Goal: Contribute content

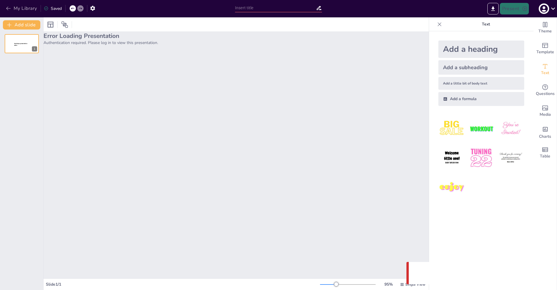
click at [5, 7] on button "My Library" at bounding box center [21, 8] width 35 height 9
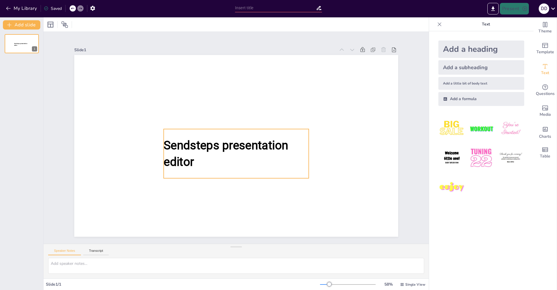
type input "Искусственный Интеллект: Основы и Принципы Работы"
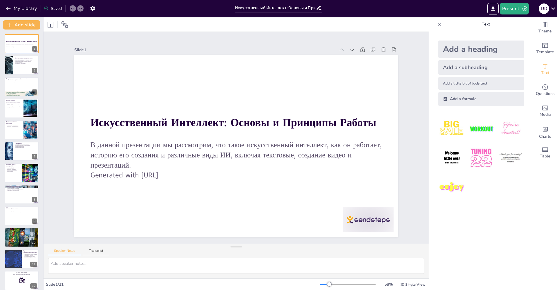
checkbox input "true"
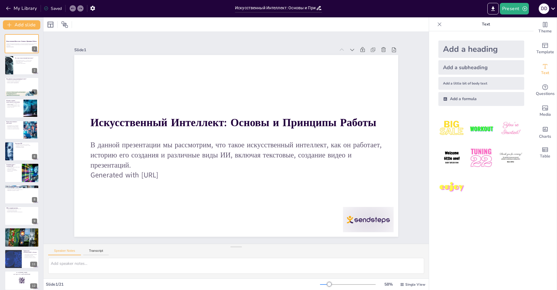
checkbox input "true"
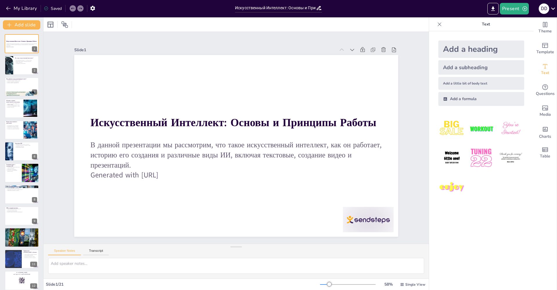
checkbox input "true"
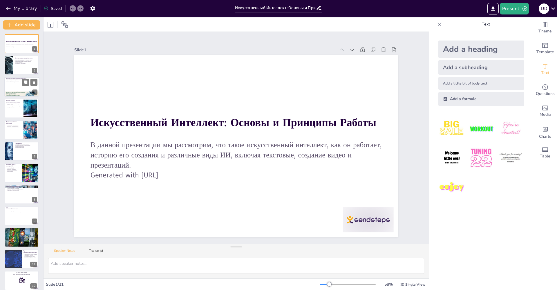
checkbox input "true"
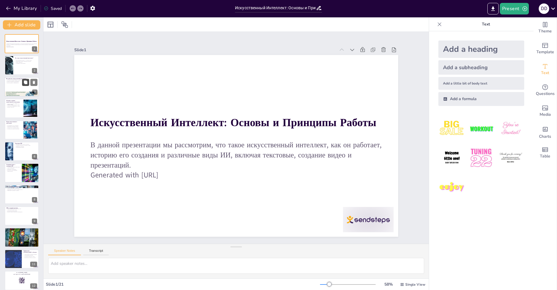
checkbox input "true"
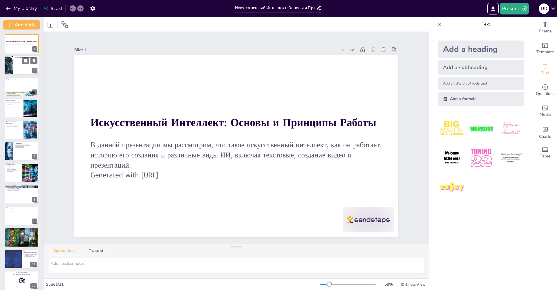
checkbox input "true"
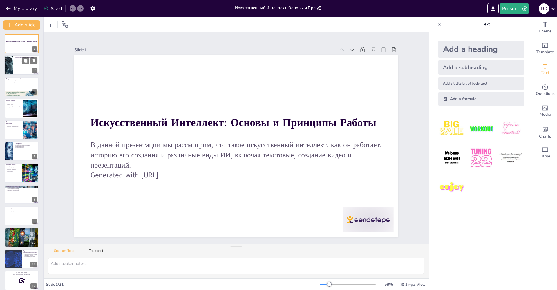
checkbox input "true"
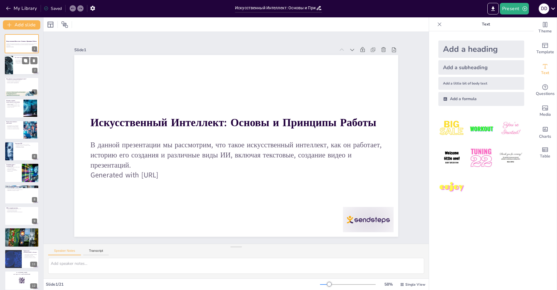
click at [20, 65] on div at bounding box center [21, 66] width 35 height 20
checkbox input "true"
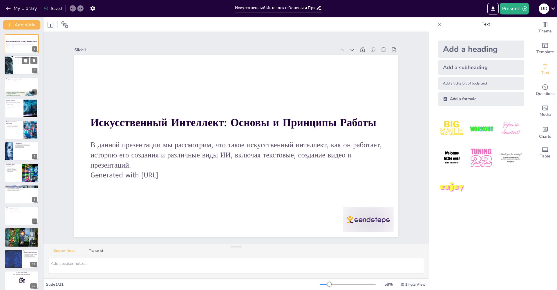
checkbox input "true"
type textarea "Loremipsumdol sitametco adipiscing elitseddo eiusmodtemp, incidid utlabore etdo…"
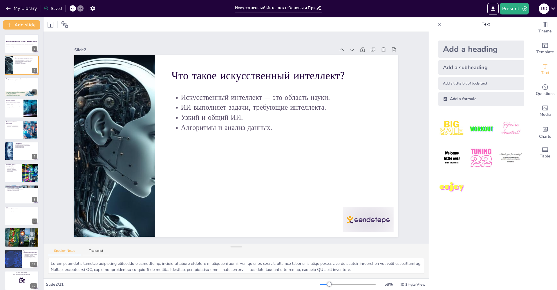
checkbox input "true"
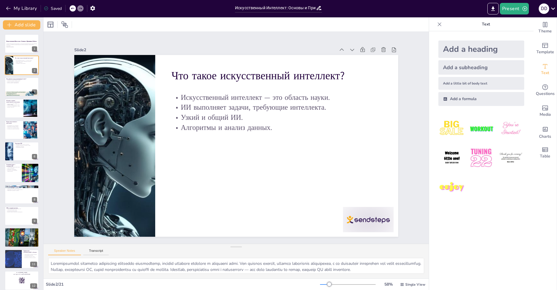
checkbox input "true"
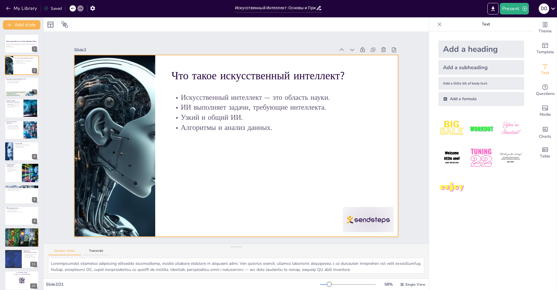
checkbox input "true"
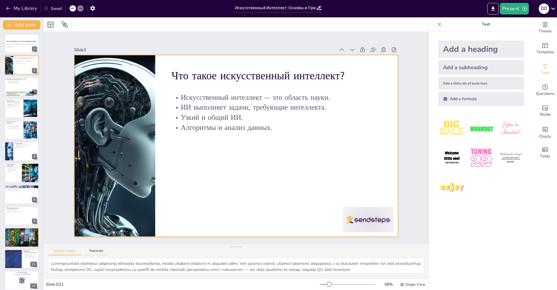
checkbox input "true"
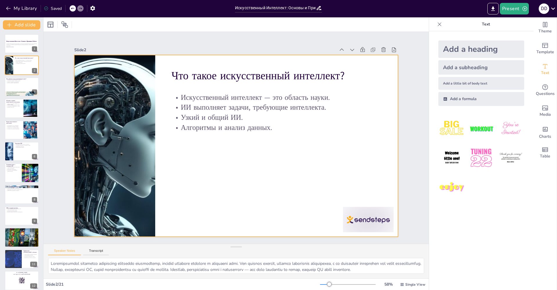
checkbox input "true"
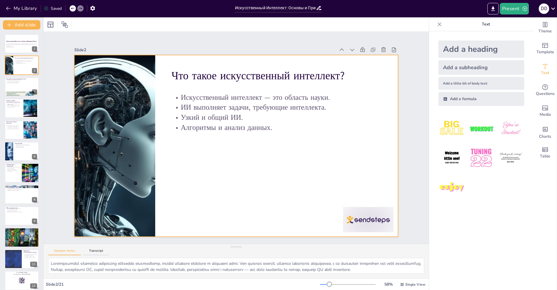
checkbox input "true"
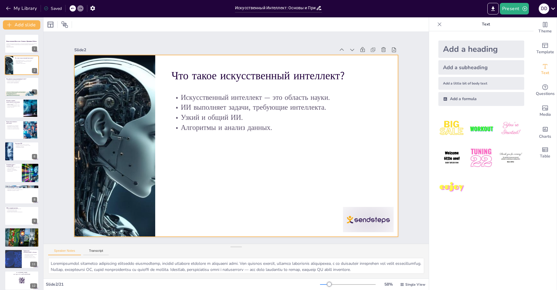
checkbox input "true"
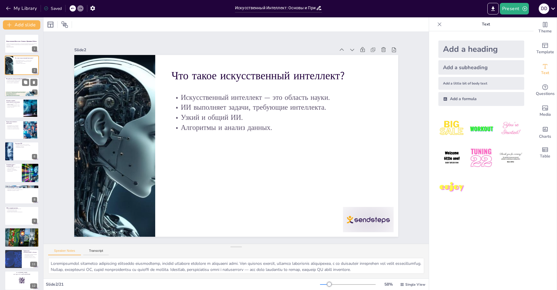
checkbox input "true"
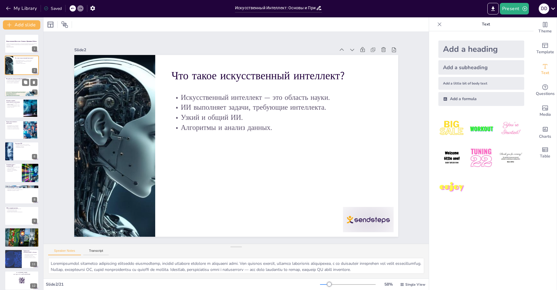
checkbox input "true"
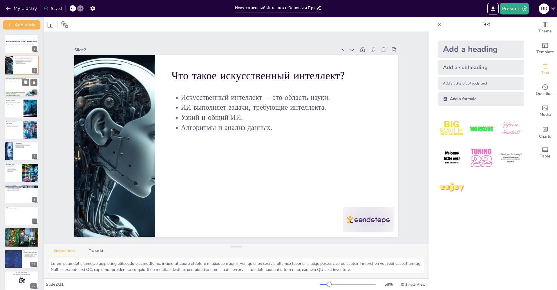
checkbox input "true"
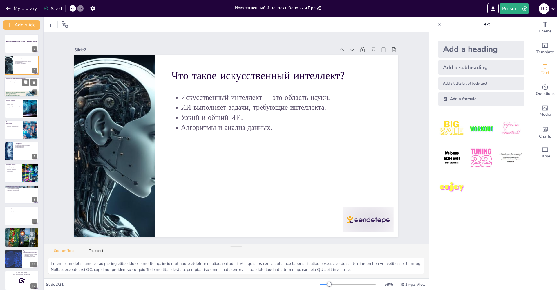
checkbox input "true"
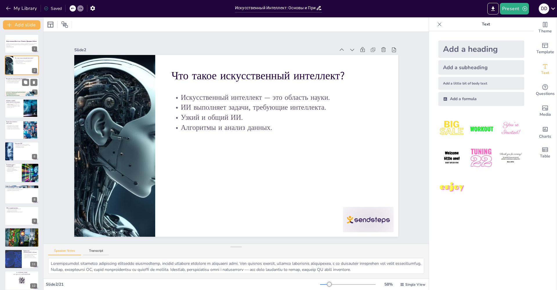
checkbox input "true"
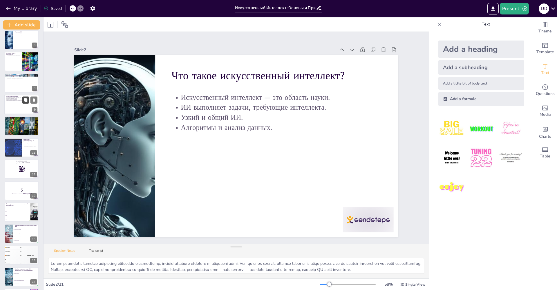
checkbox input "true"
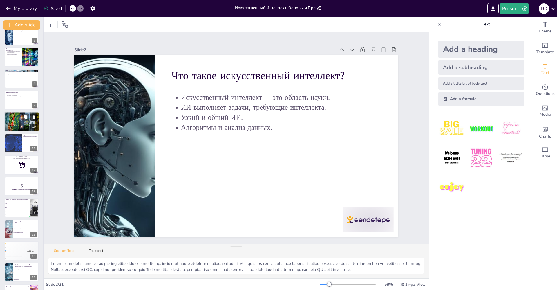
checkbox input "true"
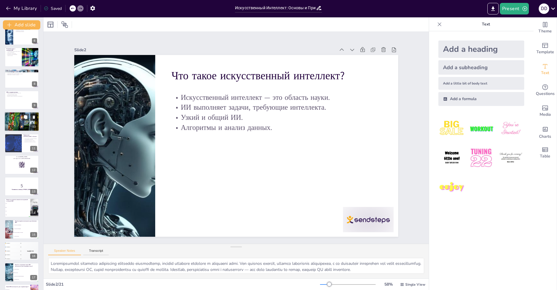
checkbox input "true"
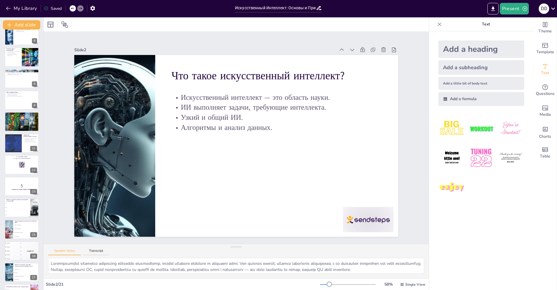
checkbox input "true"
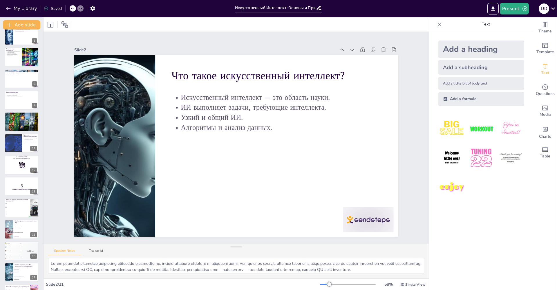
checkbox input "true"
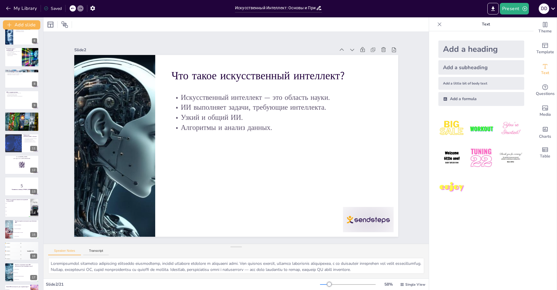
checkbox input "true"
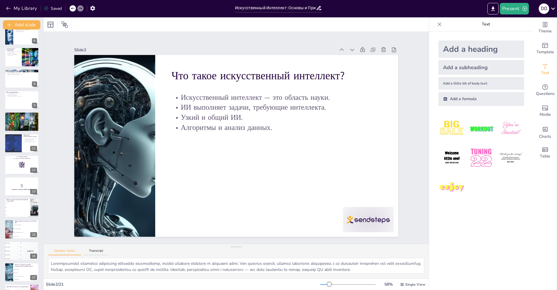
checkbox input "true"
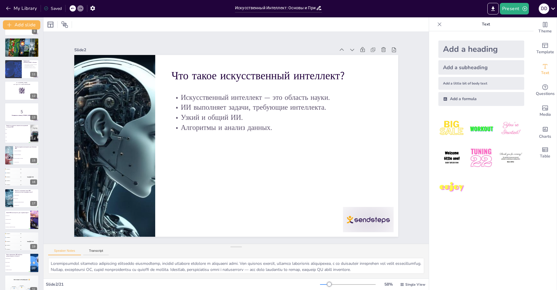
checkbox input "true"
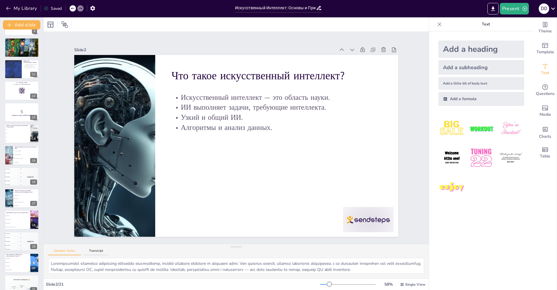
checkbox input "true"
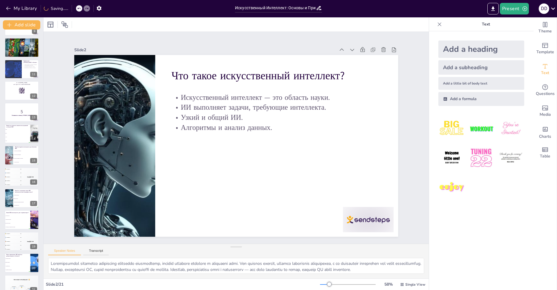
scroll to position [199, 0]
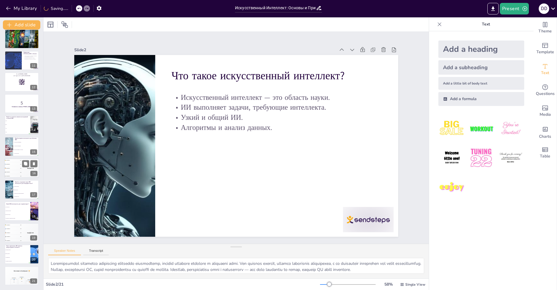
checkbox input "true"
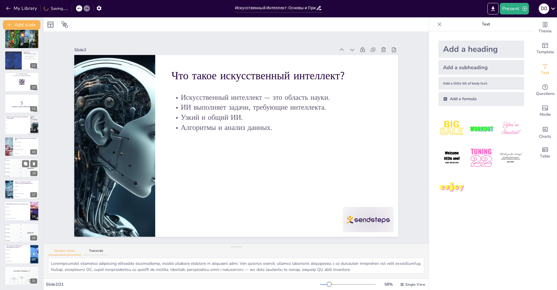
checkbox input "true"
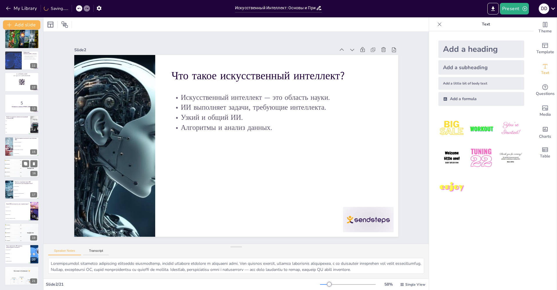
checkbox input "true"
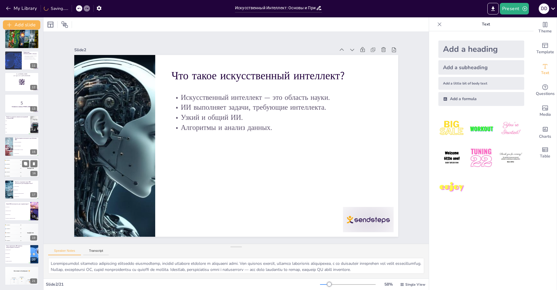
checkbox input "true"
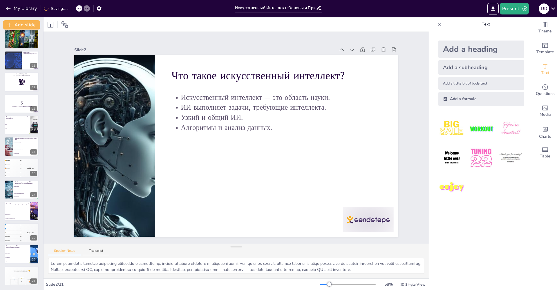
checkbox input "true"
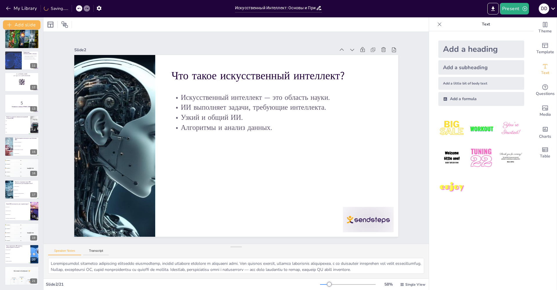
checkbox input "true"
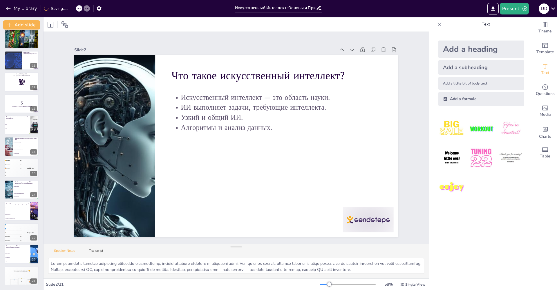
checkbox input "true"
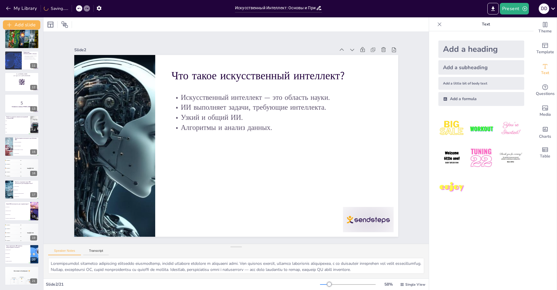
checkbox input "true"
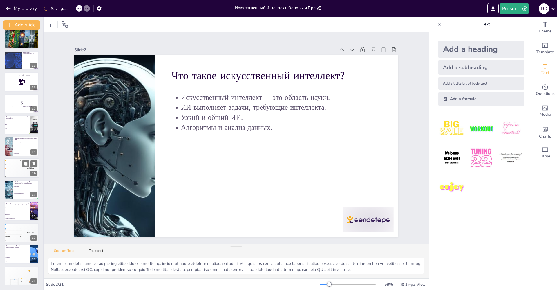
checkbox input "true"
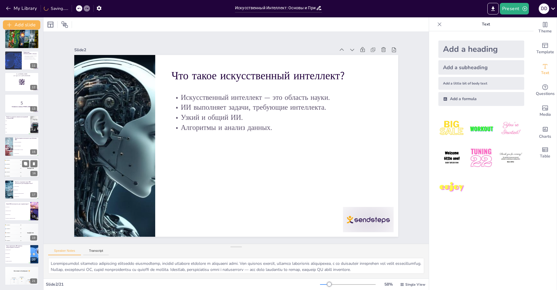
checkbox input "true"
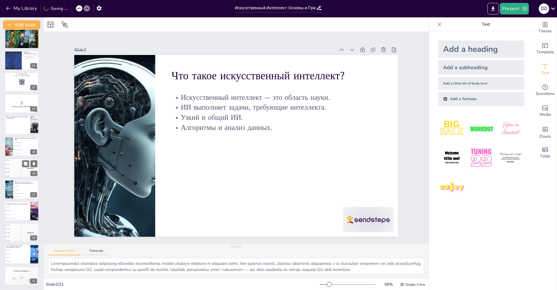
checkbox input "true"
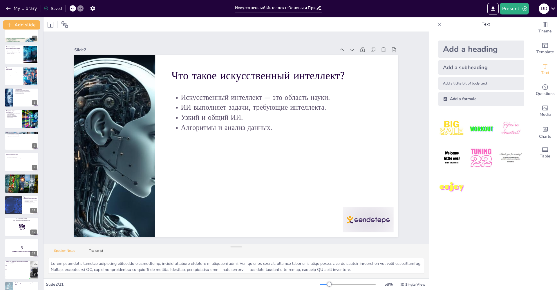
scroll to position [0, 0]
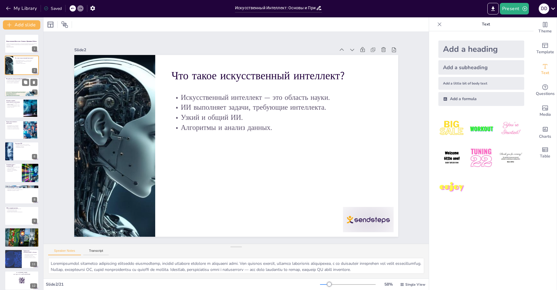
click at [11, 88] on div at bounding box center [21, 87] width 35 height 20
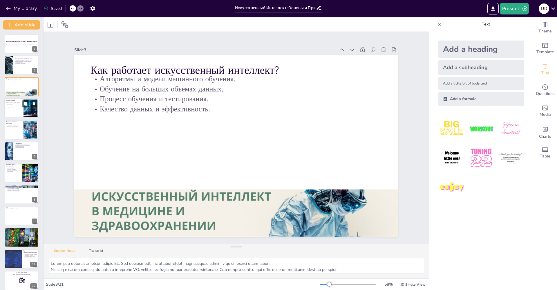
click at [17, 112] on div at bounding box center [21, 109] width 35 height 20
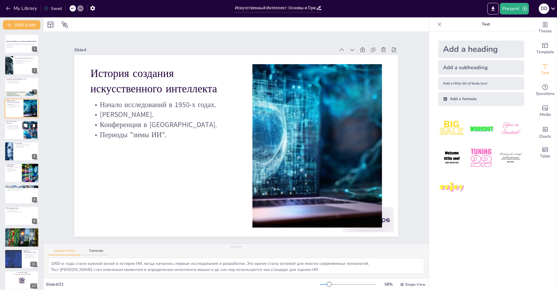
click at [14, 129] on p "Системы для создания презентаций." at bounding box center [14, 128] width 16 height 1
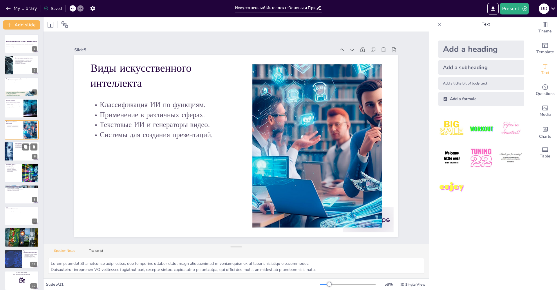
click at [10, 157] on div at bounding box center [8, 152] width 36 height 20
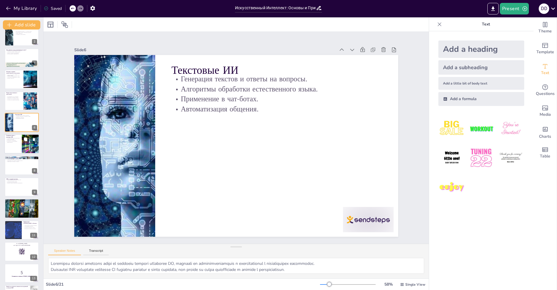
click at [25, 144] on div at bounding box center [30, 145] width 31 height 20
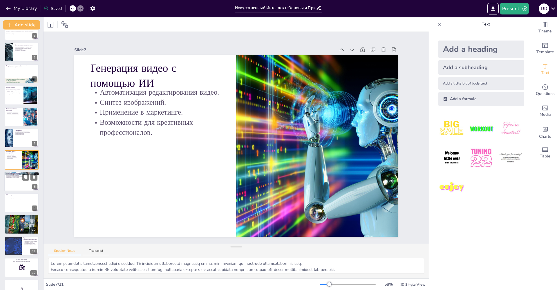
click at [17, 180] on div at bounding box center [21, 182] width 35 height 20
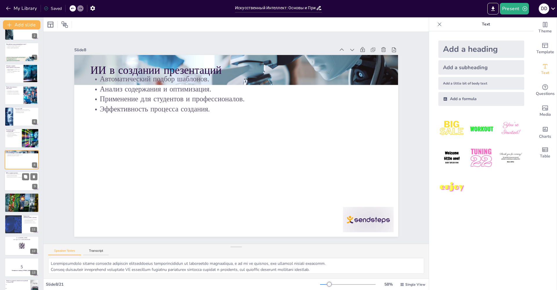
click at [17, 181] on div at bounding box center [21, 182] width 35 height 20
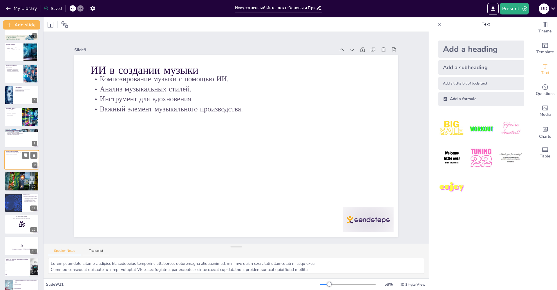
click at [17, 181] on div at bounding box center [22, 181] width 34 height 19
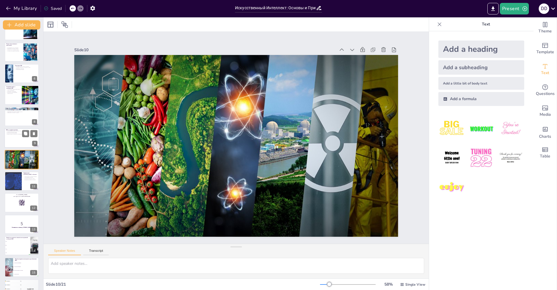
click at [17, 181] on div at bounding box center [13, 181] width 32 height 19
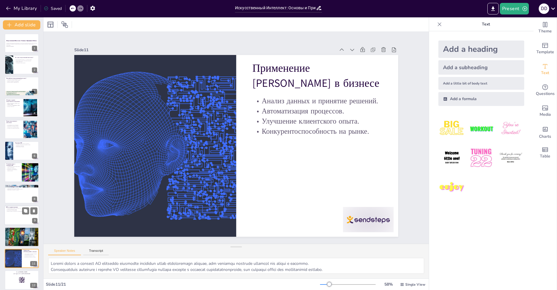
scroll to position [0, 0]
